Goal: Information Seeking & Learning: Learn about a topic

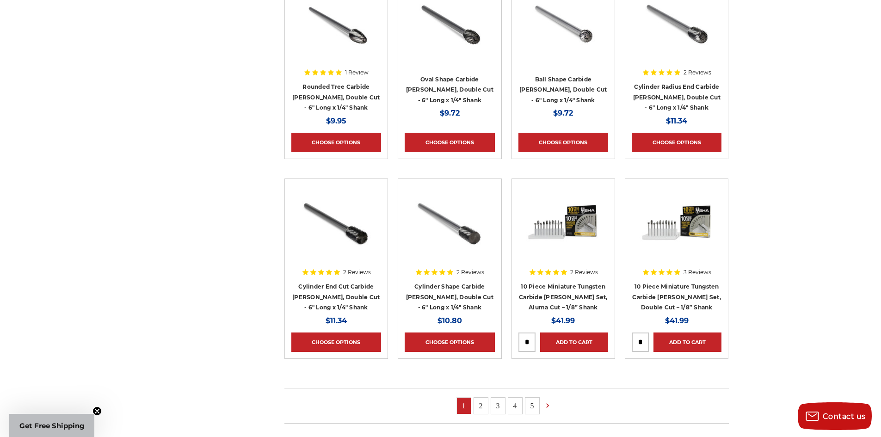
scroll to position [694, 0]
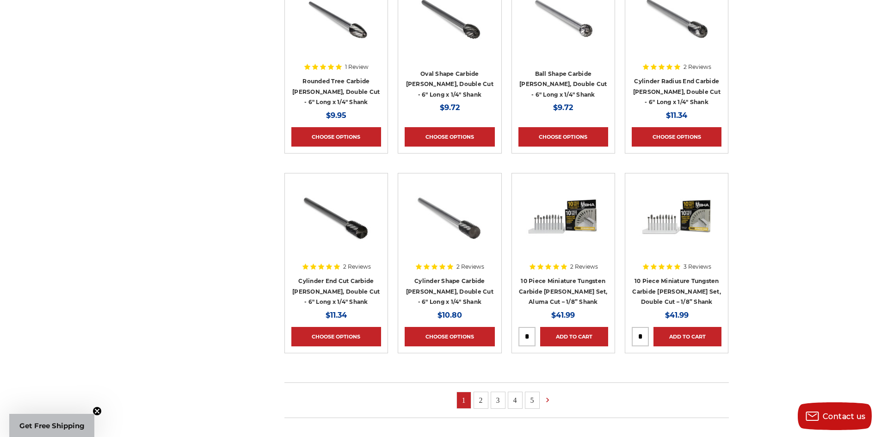
click at [479, 403] on link "2" at bounding box center [481, 400] width 14 height 16
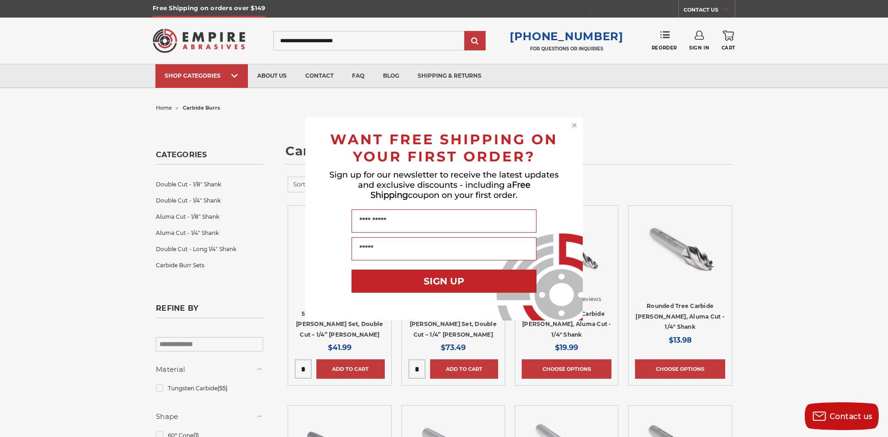
click at [571, 126] on circle "Close dialog" at bounding box center [574, 125] width 9 height 9
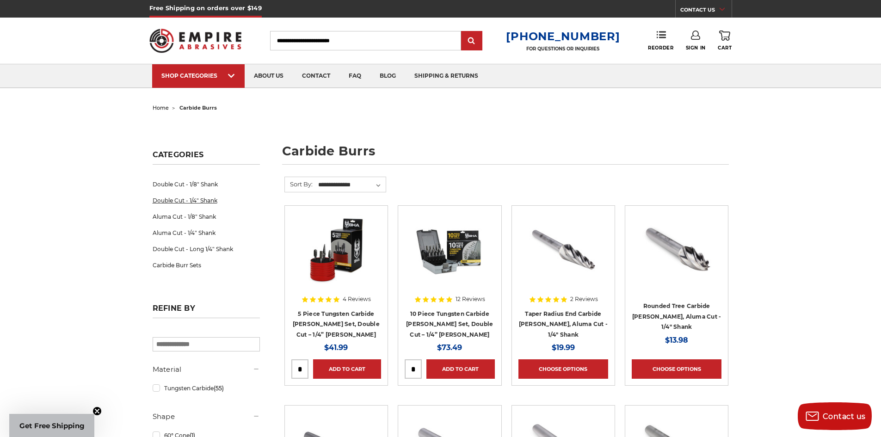
click at [207, 200] on link "Double Cut - 1/4" Shank" at bounding box center [206, 200] width 107 height 16
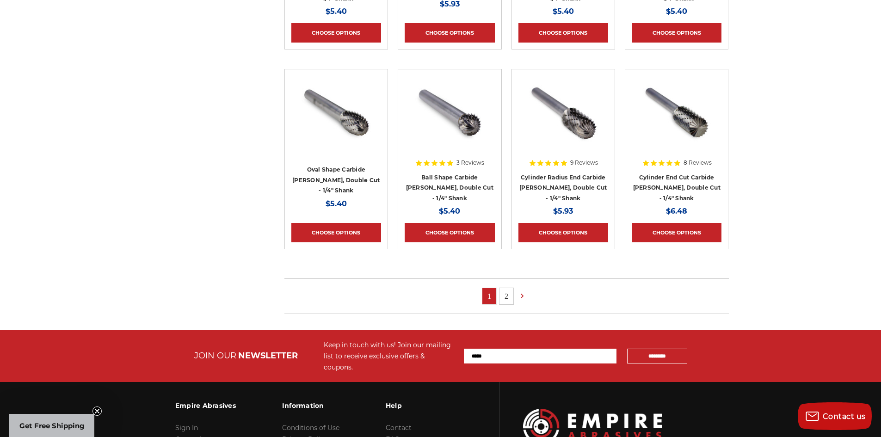
scroll to position [555, 0]
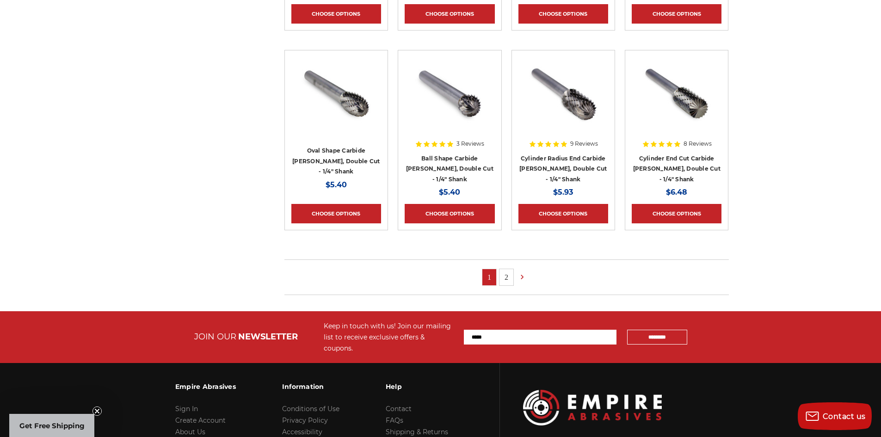
click at [507, 275] on link "2" at bounding box center [507, 277] width 14 height 16
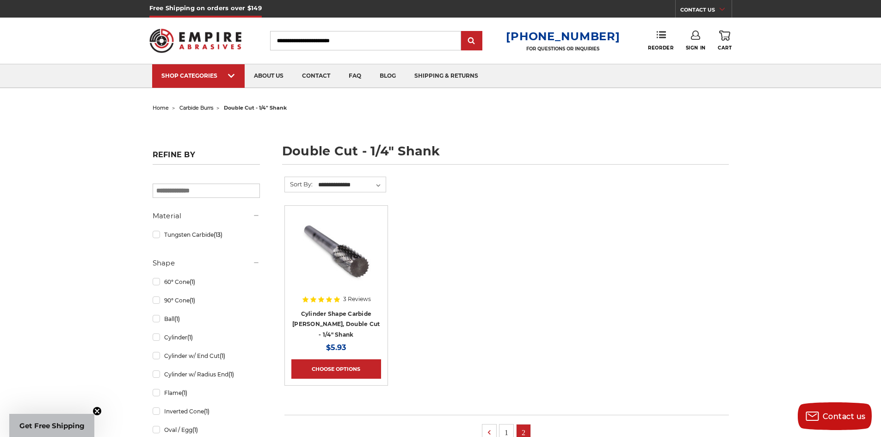
click at [506, 432] on link "1" at bounding box center [507, 433] width 14 height 16
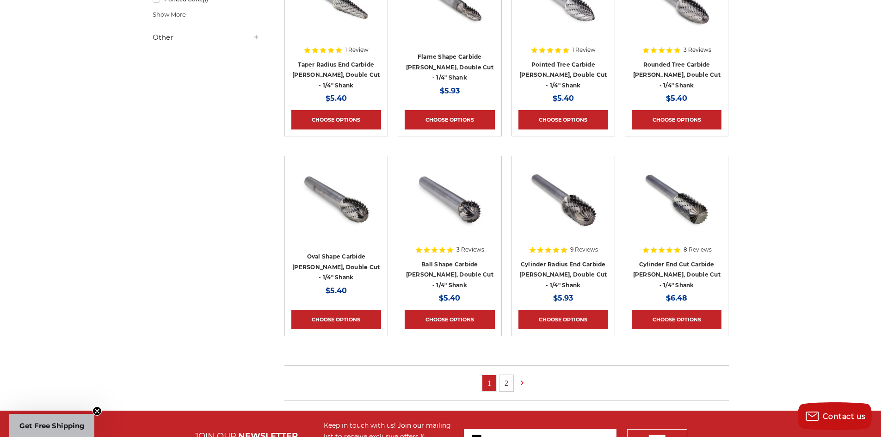
scroll to position [463, 0]
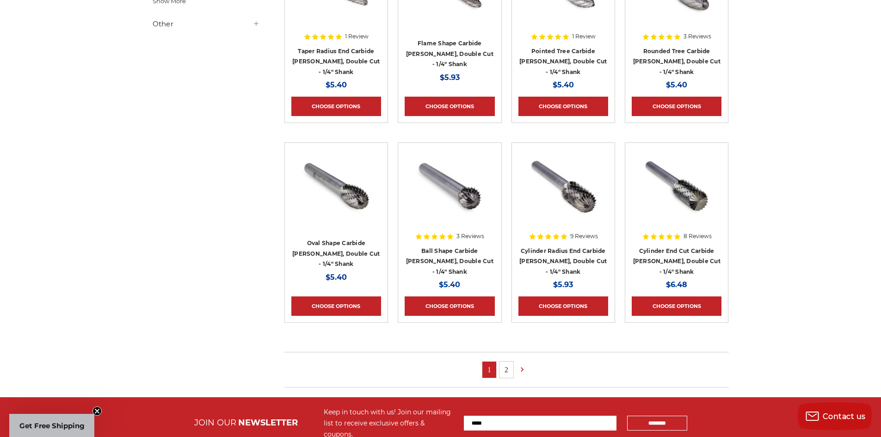
click at [511, 370] on link "2" at bounding box center [507, 370] width 14 height 16
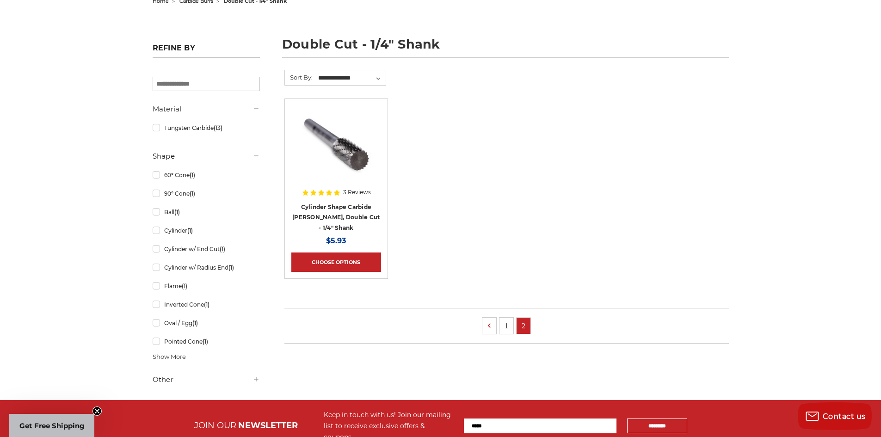
scroll to position [93, 0]
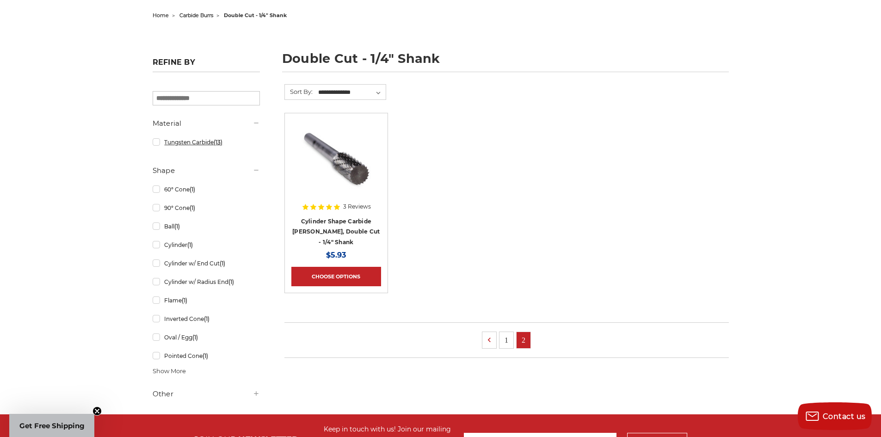
click at [179, 146] on link "Tungsten Carbide (13)" at bounding box center [206, 142] width 107 height 16
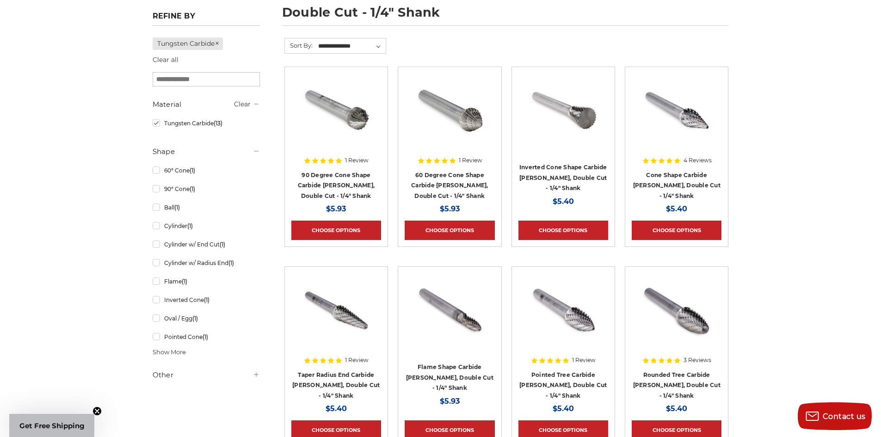
scroll to position [185, 0]
